Goal: Download file/media

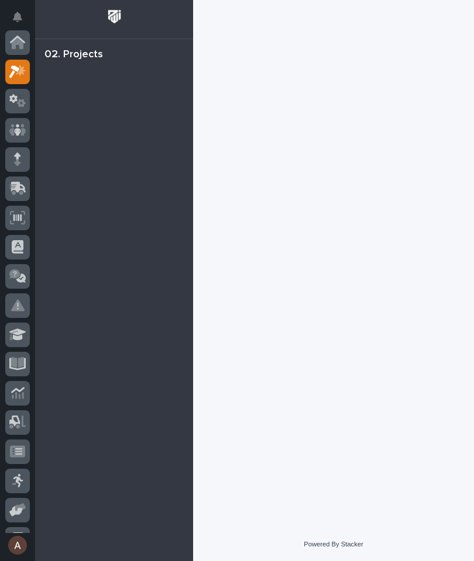
scroll to position [29, 0]
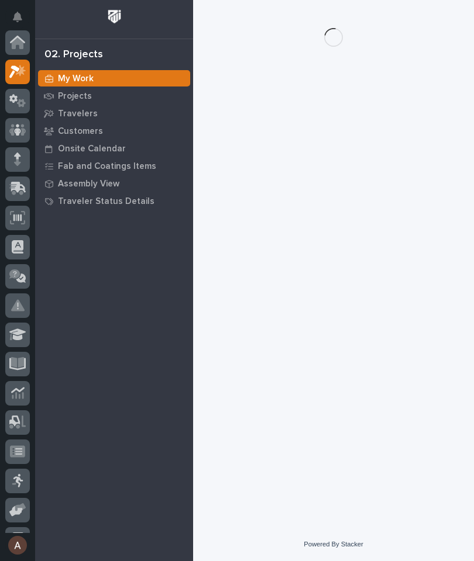
scroll to position [29, 0]
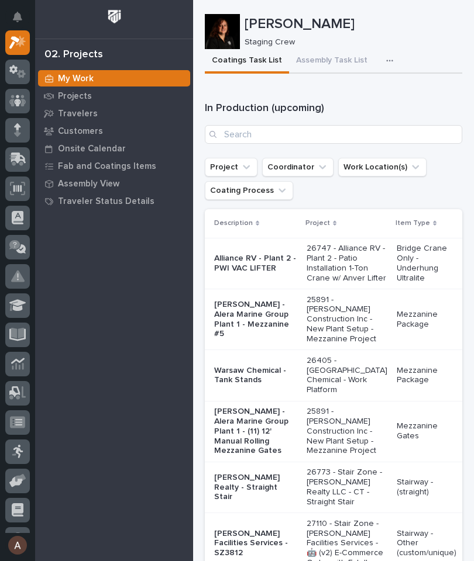
click at [73, 119] on div "Travelers" at bounding box center [114, 113] width 152 height 16
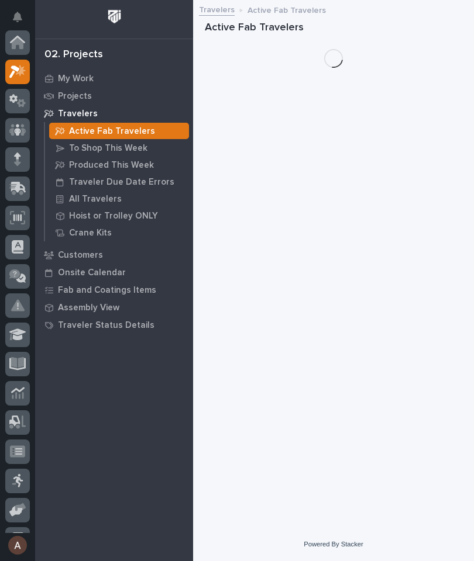
scroll to position [29, 0]
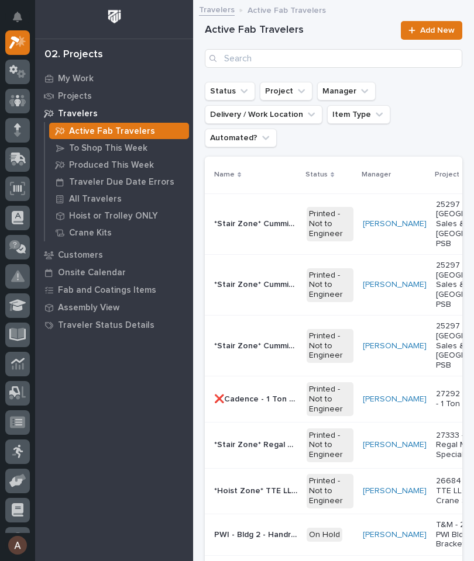
click at [107, 203] on p "All Travelers" at bounding box center [95, 199] width 53 height 11
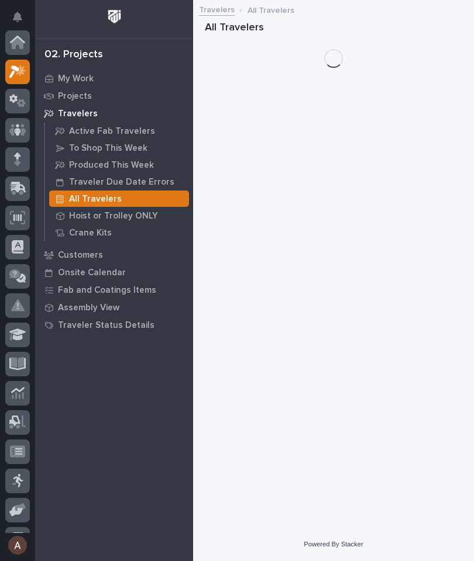
scroll to position [29, 0]
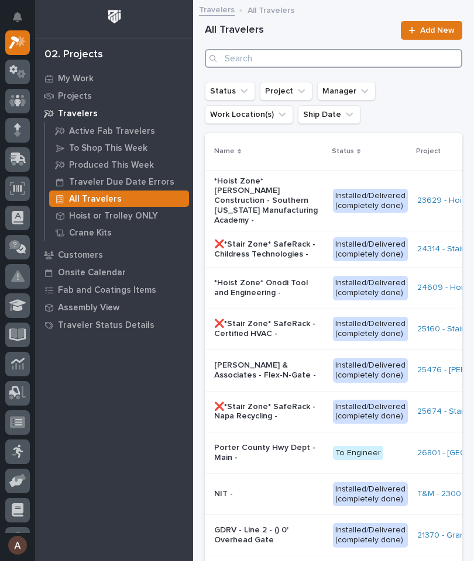
click at [336, 63] on input "Search" at bounding box center [333, 58] width 257 height 19
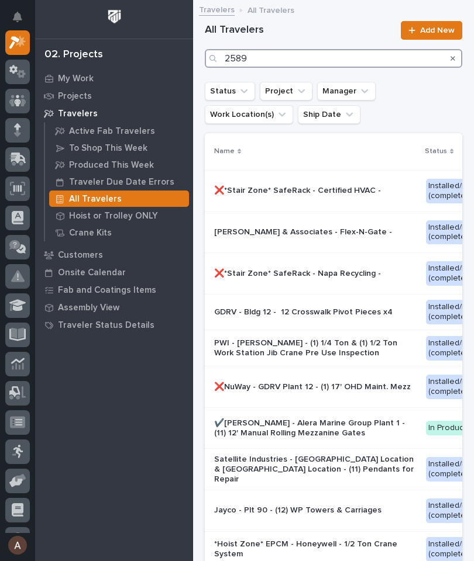
type input "25891"
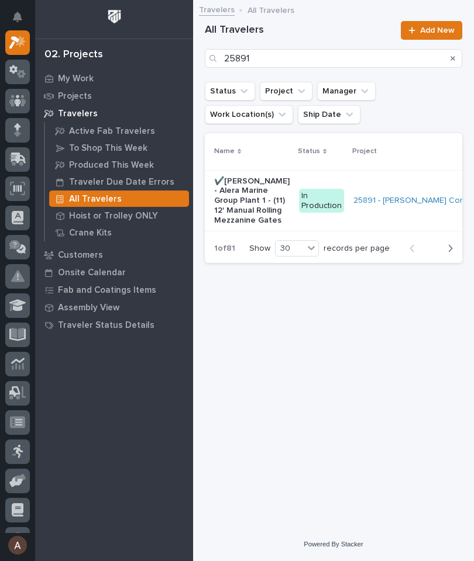
click at [229, 208] on p "✔️[PERSON_NAME] - Alera Marine Group Plant 1 - (11) 12' Manual Rolling Mezzanin…" at bounding box center [251, 201] width 75 height 49
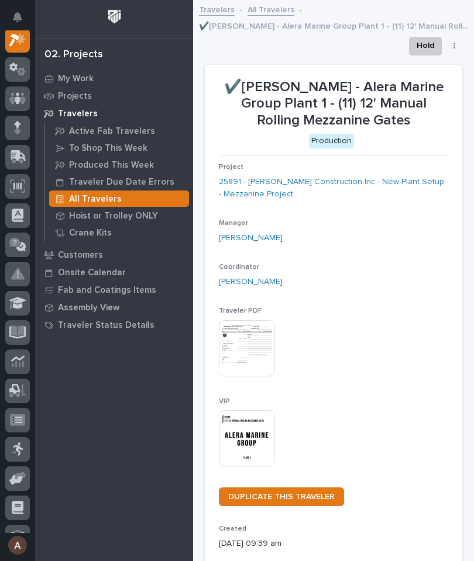
scroll to position [29, 0]
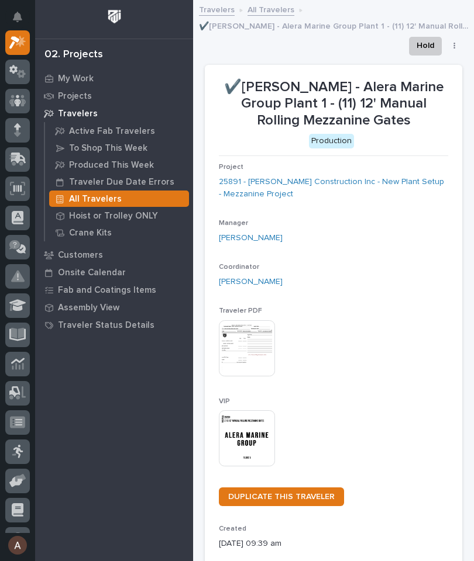
click at [239, 427] on img at bounding box center [247, 439] width 56 height 56
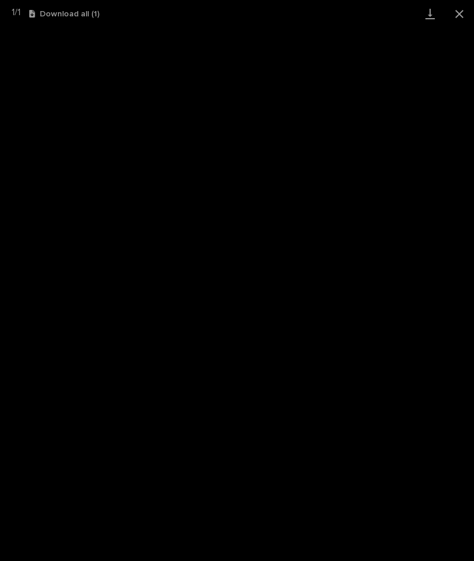
click at [426, 13] on link "Download" at bounding box center [429, 13] width 29 height 27
click at [470, 6] on button "Close gallery" at bounding box center [458, 13] width 29 height 27
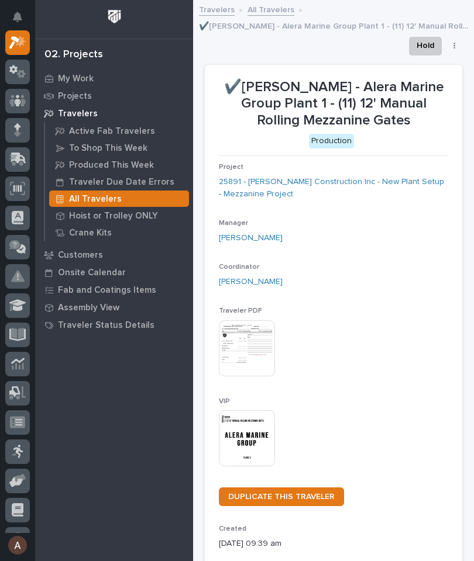
scroll to position [0, 0]
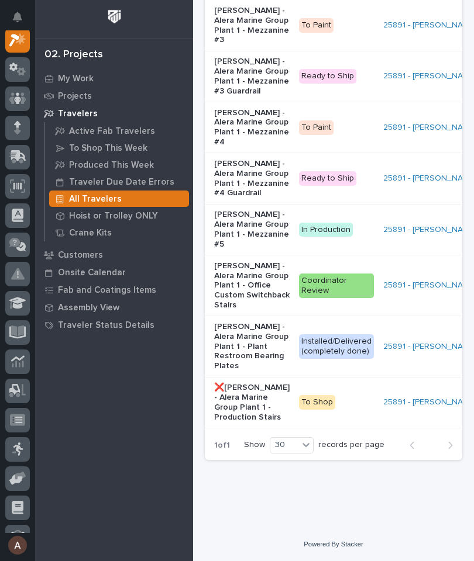
scroll to position [829, 0]
click at [325, 135] on p "To Paint" at bounding box center [336, 127] width 75 height 15
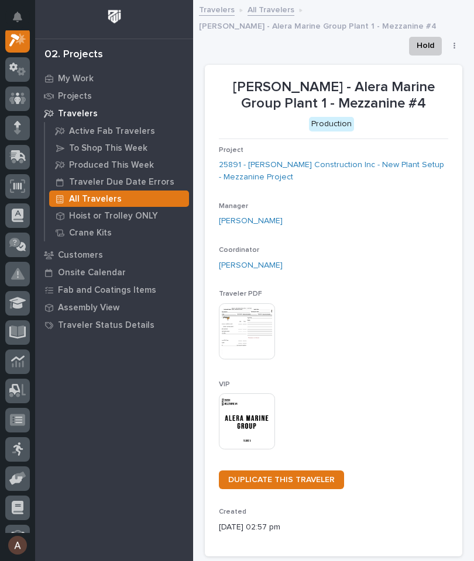
scroll to position [29, 0]
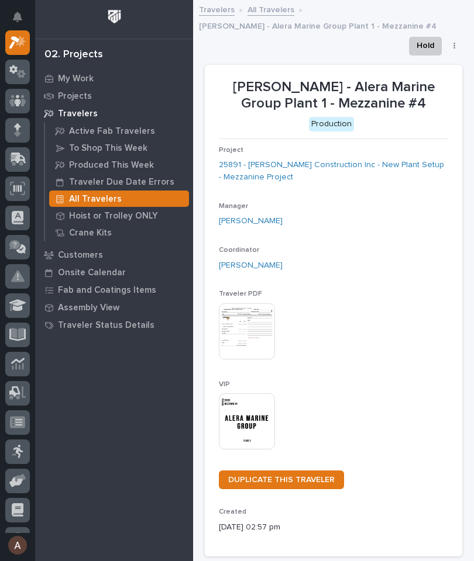
click at [248, 412] on img at bounding box center [247, 422] width 56 height 56
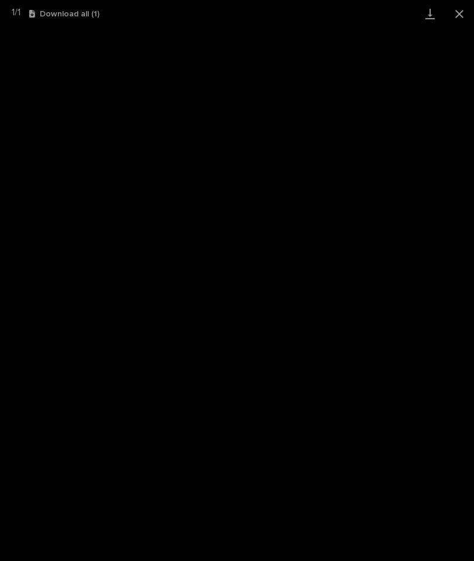
click at [430, 9] on link "Download" at bounding box center [429, 13] width 29 height 27
click at [466, 8] on button "Close gallery" at bounding box center [458, 13] width 29 height 27
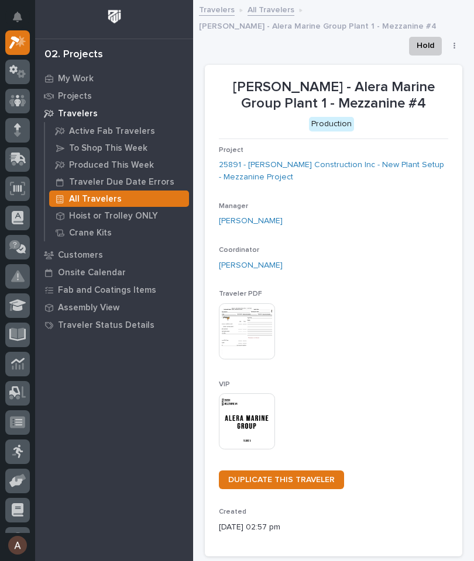
click at [8, 37] on div at bounding box center [17, 42] width 25 height 25
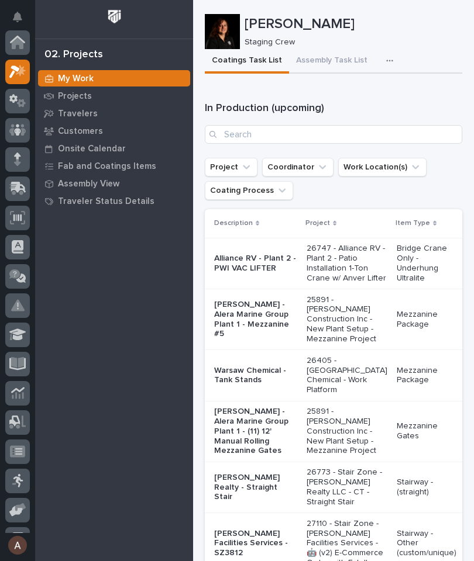
scroll to position [29, 0]
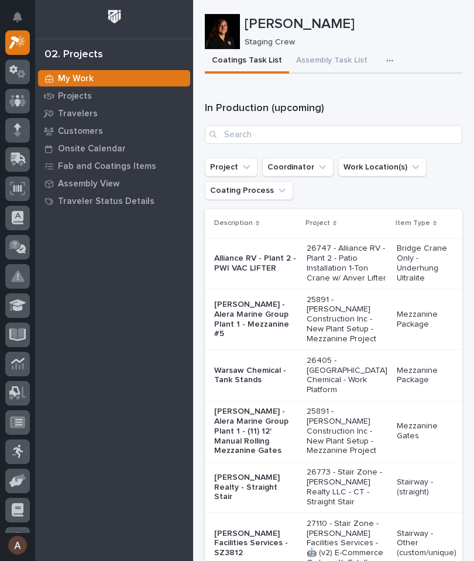
click at [390, 52] on button "button" at bounding box center [392, 60] width 26 height 23
click at [382, 90] on button "Staging Task List" at bounding box center [354, 92] width 77 height 20
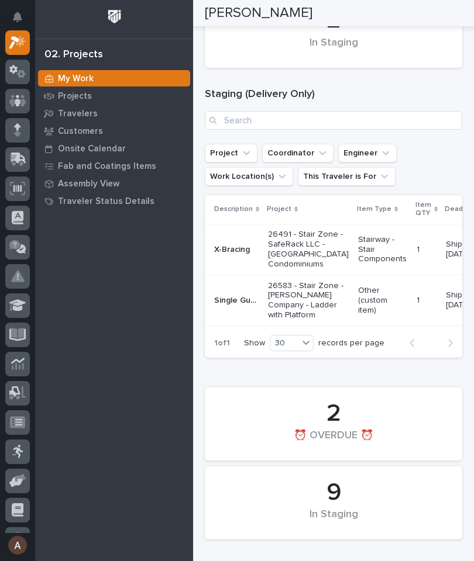
scroll to position [185, 0]
